Goal: Task Accomplishment & Management: Manage account settings

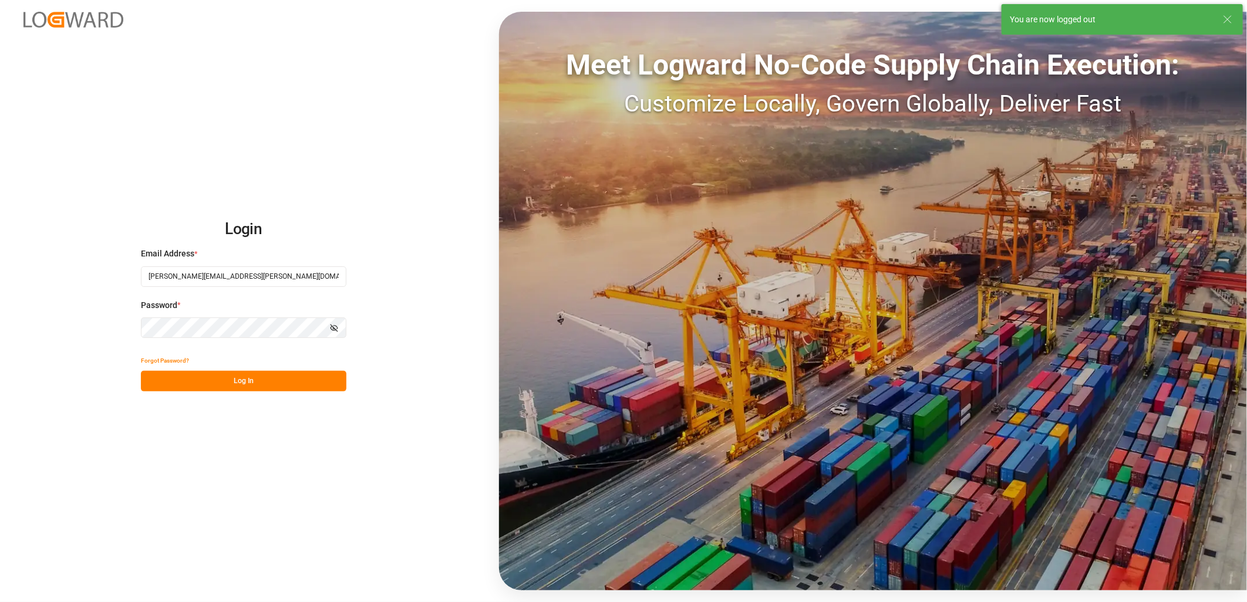
click at [252, 387] on button "Log In" at bounding box center [243, 381] width 205 height 21
